Goal: Task Accomplishment & Management: Use online tool/utility

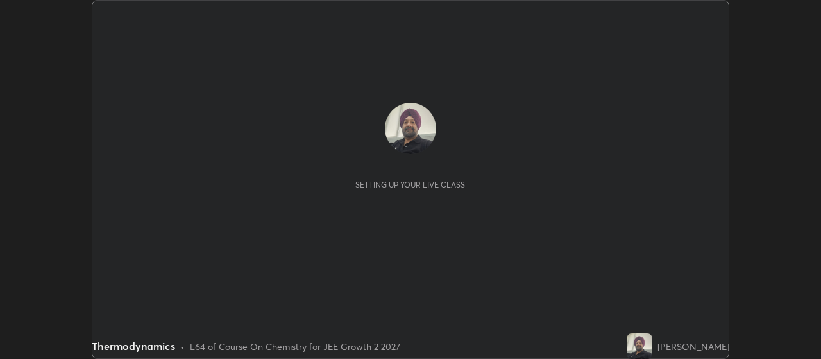
scroll to position [359, 821]
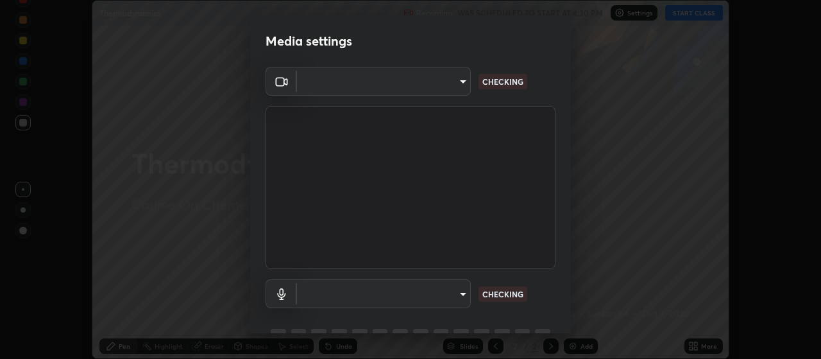
type input "3e5056c2a5089135895bc4c4a255db0b70d8554b8403b25f22c45efb2ce91884"
type input "59a2f7d3e3ff76d48a9e38036df9e67befd3407334716a6d87dab12f344bb213"
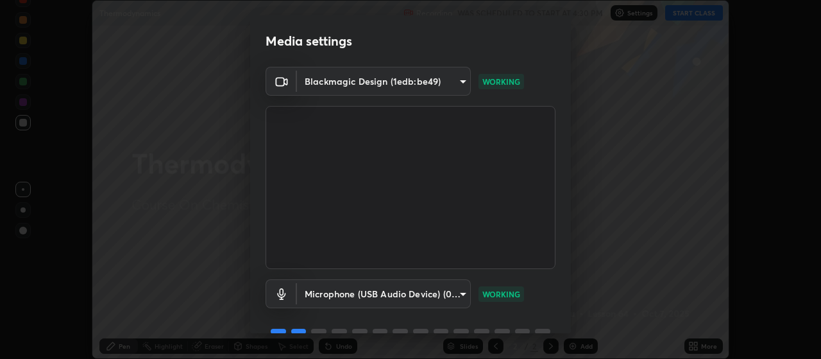
scroll to position [62, 0]
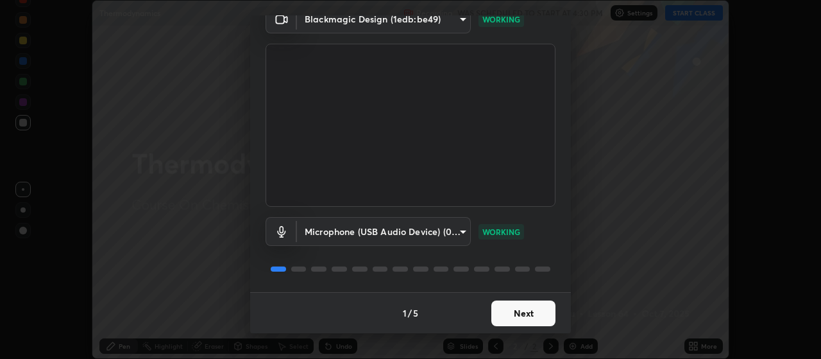
click at [524, 314] on button "Next" at bounding box center [523, 313] width 64 height 26
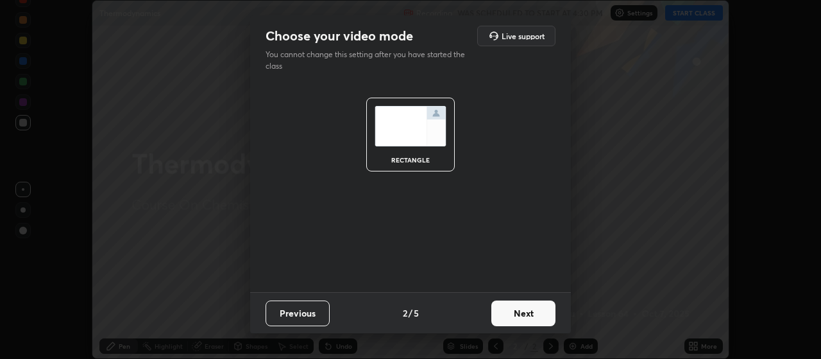
click at [524, 314] on button "Next" at bounding box center [523, 313] width 64 height 26
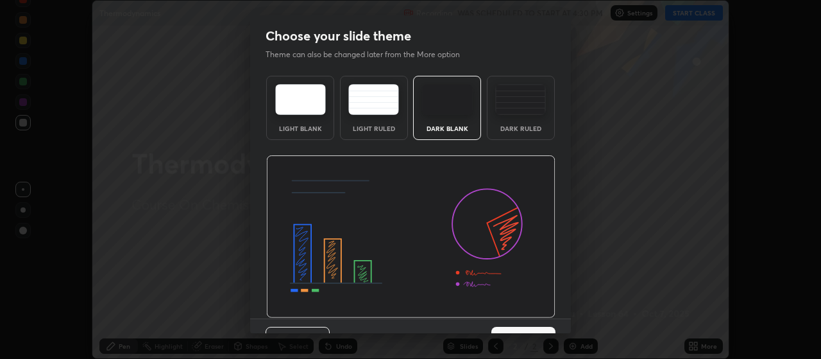
scroll to position [26, 0]
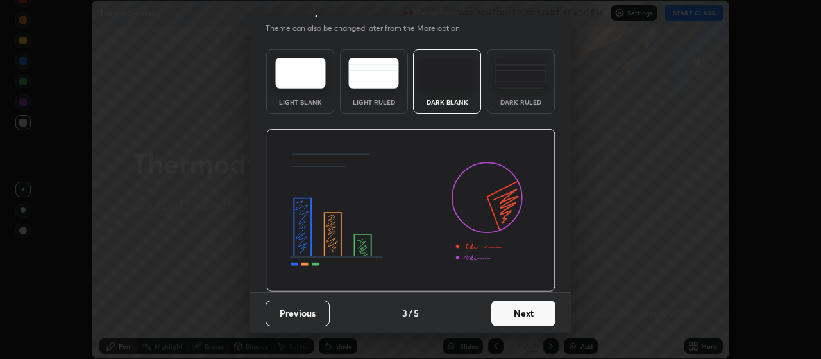
click at [515, 312] on button "Next" at bounding box center [523, 313] width 64 height 26
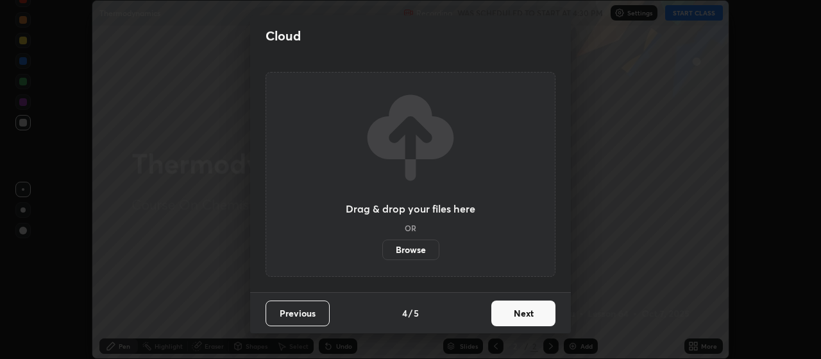
scroll to position [0, 0]
click at [515, 312] on button "Next" at bounding box center [523, 313] width 64 height 26
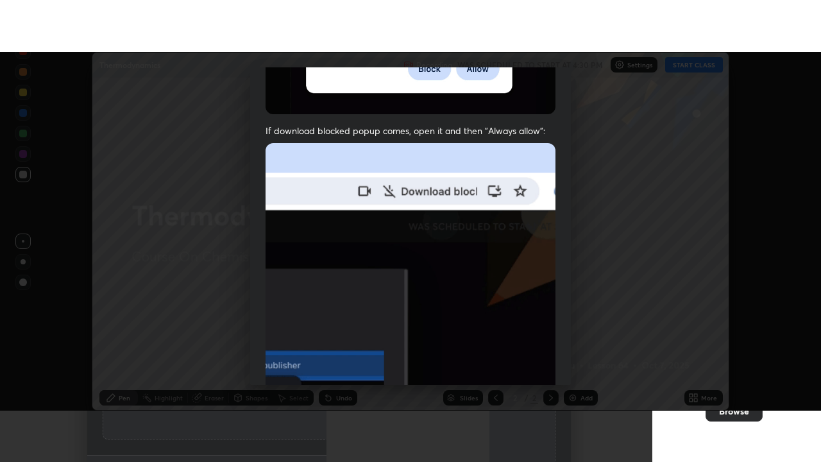
scroll to position [324, 0]
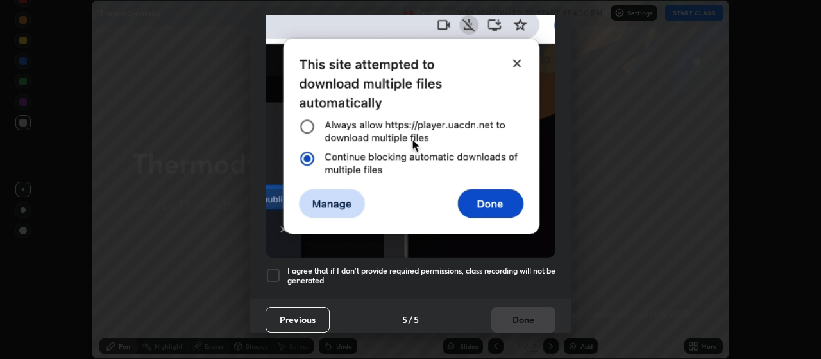
click at [274, 272] on div at bounding box center [273, 275] width 15 height 15
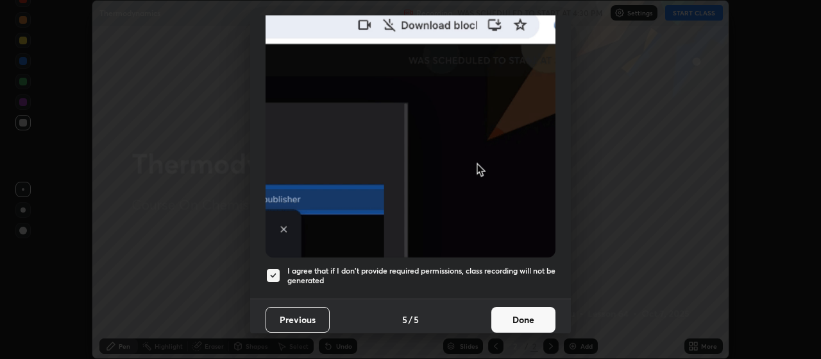
click at [527, 312] on button "Done" at bounding box center [523, 320] width 64 height 26
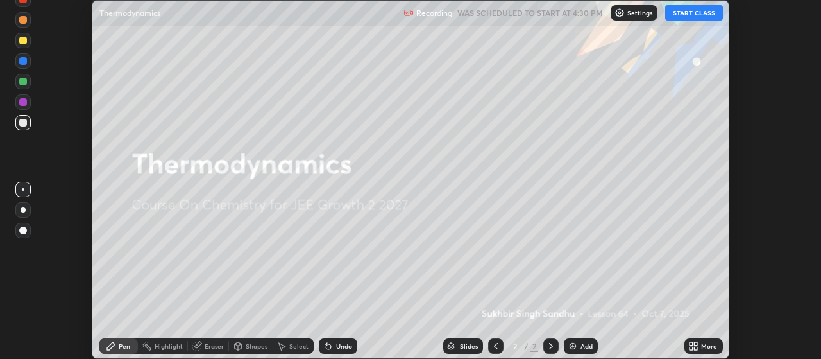
click at [585, 346] on div "Add" at bounding box center [587, 346] width 12 height 6
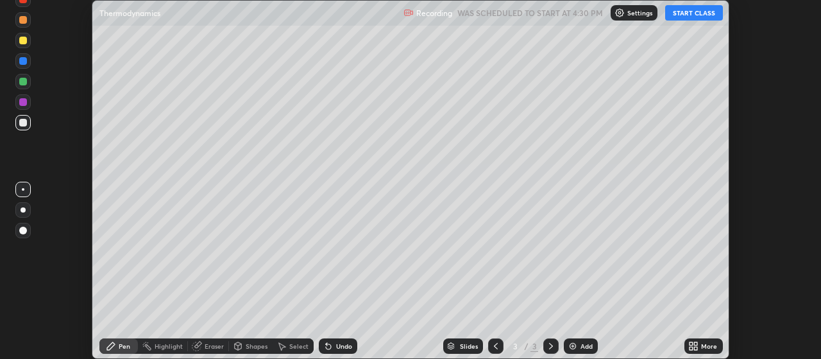
click at [696, 348] on icon at bounding box center [696, 347] width 3 height 3
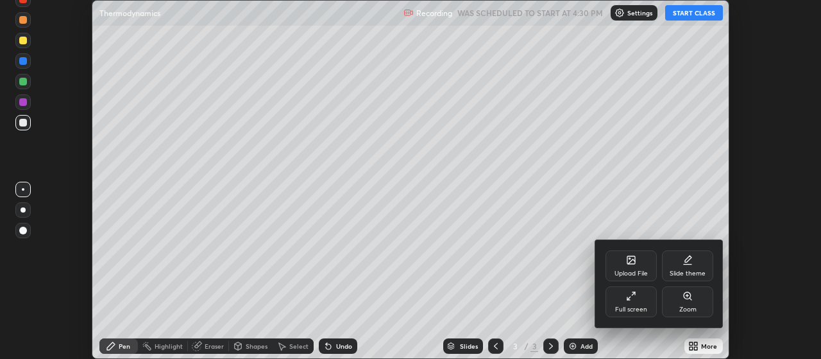
click at [639, 306] on div "Full screen" at bounding box center [631, 309] width 32 height 6
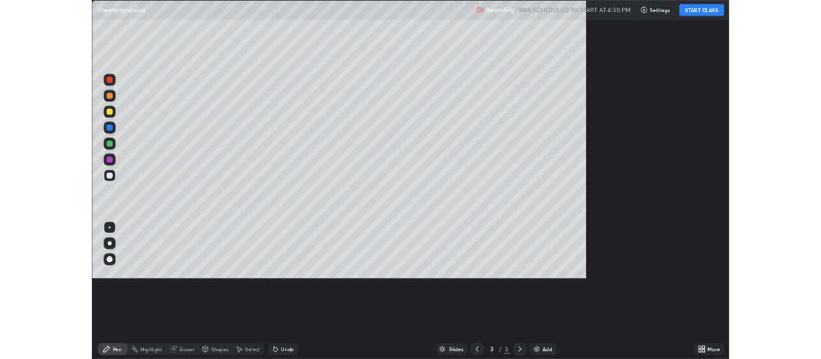
scroll to position [462, 821]
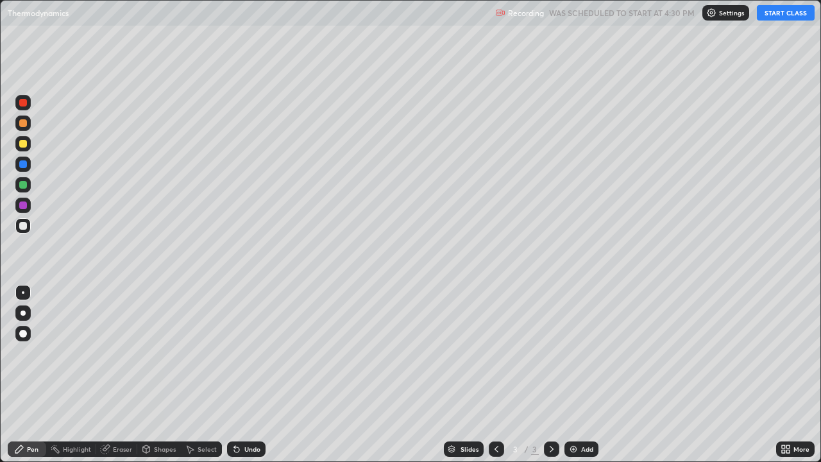
click at [788, 13] on button "START CLASS" at bounding box center [786, 12] width 58 height 15
click at [660, 358] on div "Slides 3 / 3 Add" at bounding box center [521, 449] width 511 height 26
click at [245, 358] on div "Undo" at bounding box center [252, 449] width 16 height 6
click at [246, 358] on div "Undo" at bounding box center [252, 449] width 16 height 6
click at [249, 358] on div "Undo" at bounding box center [246, 448] width 38 height 15
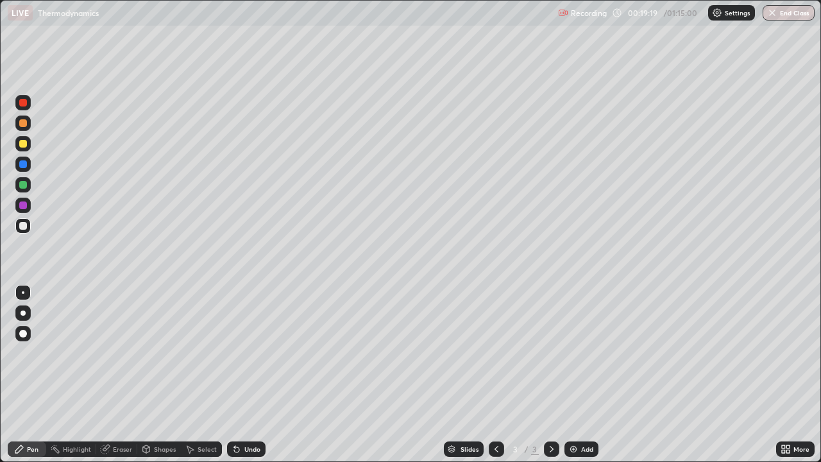
click at [252, 358] on div "Undo" at bounding box center [246, 448] width 38 height 15
click at [570, 358] on img at bounding box center [573, 449] width 10 height 10
click at [242, 358] on div "Undo" at bounding box center [246, 448] width 38 height 15
click at [240, 358] on div "Undo" at bounding box center [246, 448] width 38 height 15
click at [244, 358] on div "Undo" at bounding box center [252, 449] width 16 height 6
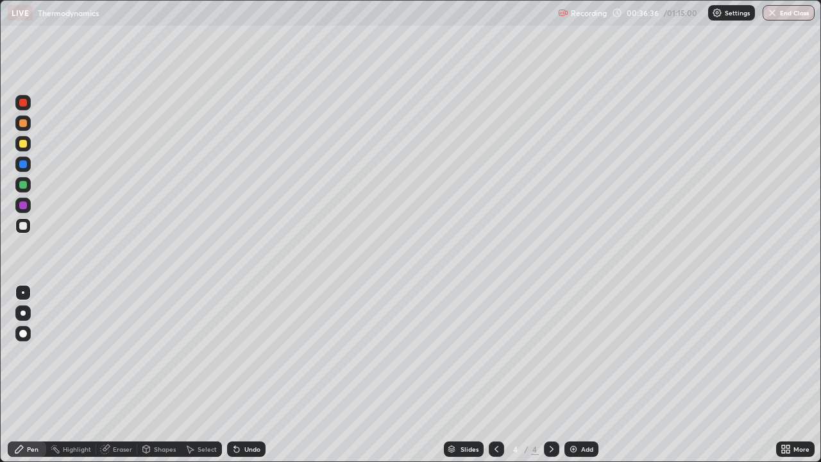
click at [576, 358] on img at bounding box center [573, 449] width 10 height 10
click at [498, 358] on icon at bounding box center [496, 449] width 10 height 10
click at [550, 358] on icon at bounding box center [552, 449] width 10 height 10
click at [583, 358] on div "Add" at bounding box center [587, 449] width 12 height 6
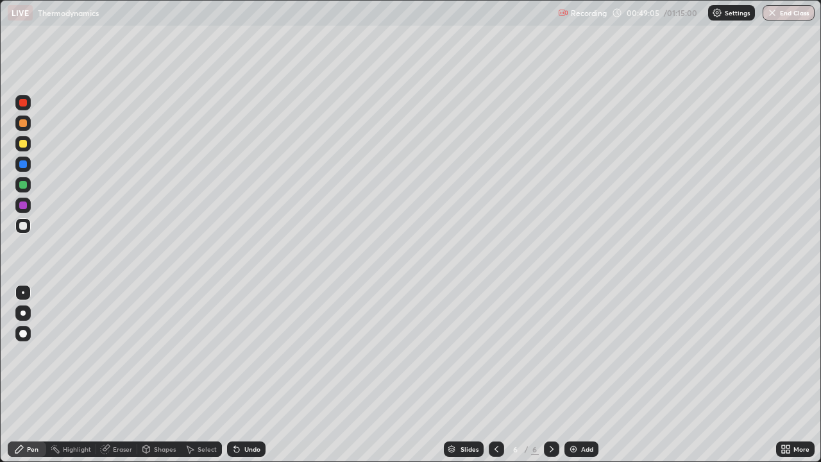
click at [246, 358] on div "Undo" at bounding box center [252, 449] width 16 height 6
click at [250, 358] on div "Undo" at bounding box center [252, 449] width 16 height 6
click at [588, 358] on div "Add" at bounding box center [587, 449] width 12 height 6
click at [248, 358] on div "Undo" at bounding box center [252, 449] width 16 height 6
click at [247, 358] on div "Undo" at bounding box center [252, 449] width 16 height 6
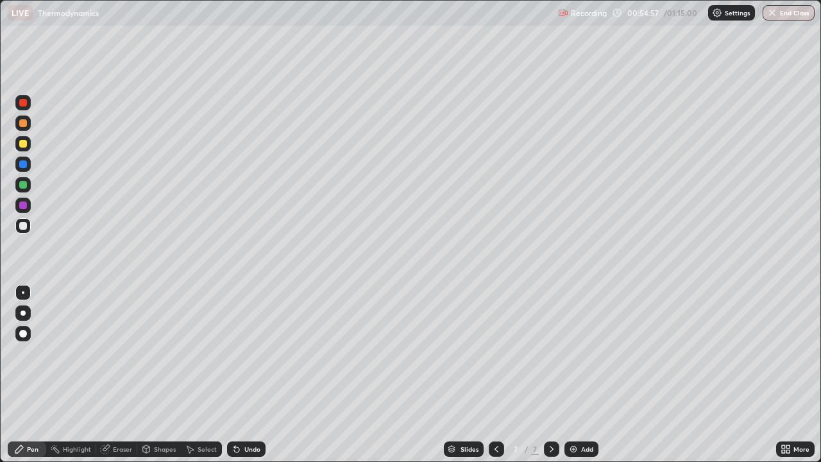
click at [248, 358] on div "Undo" at bounding box center [252, 449] width 16 height 6
click at [250, 358] on div "Undo" at bounding box center [246, 448] width 38 height 15
click at [251, 358] on div "Undo" at bounding box center [246, 448] width 38 height 15
click at [249, 358] on div "Undo" at bounding box center [246, 448] width 38 height 15
click at [248, 358] on div "Undo" at bounding box center [246, 448] width 38 height 15
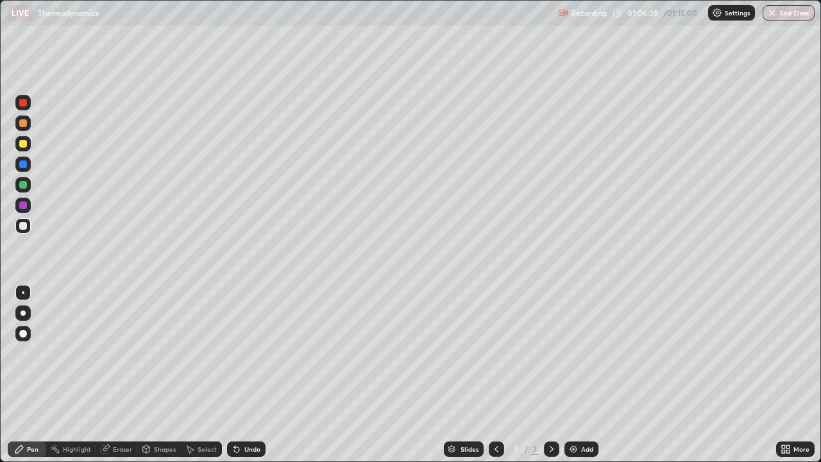
click at [579, 358] on div "Add" at bounding box center [582, 448] width 34 height 15
click at [768, 17] on img "button" at bounding box center [772, 13] width 10 height 10
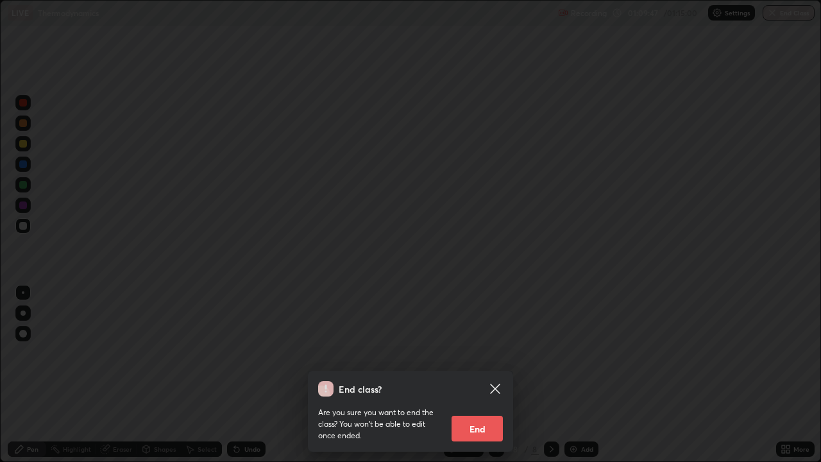
click at [474, 358] on button "End" at bounding box center [477, 429] width 51 height 26
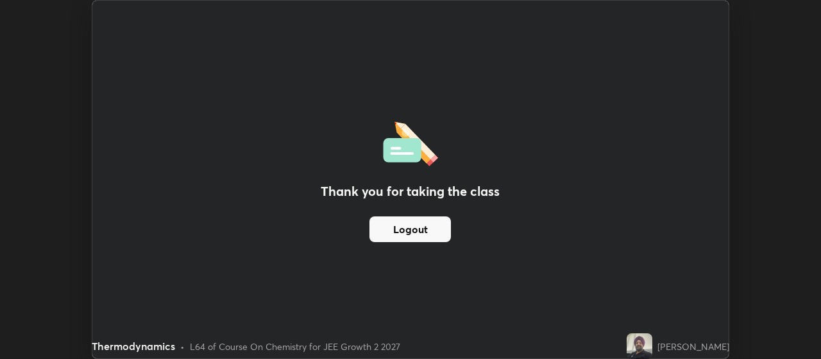
scroll to position [63801, 63338]
